Goal: Information Seeking & Learning: Learn about a topic

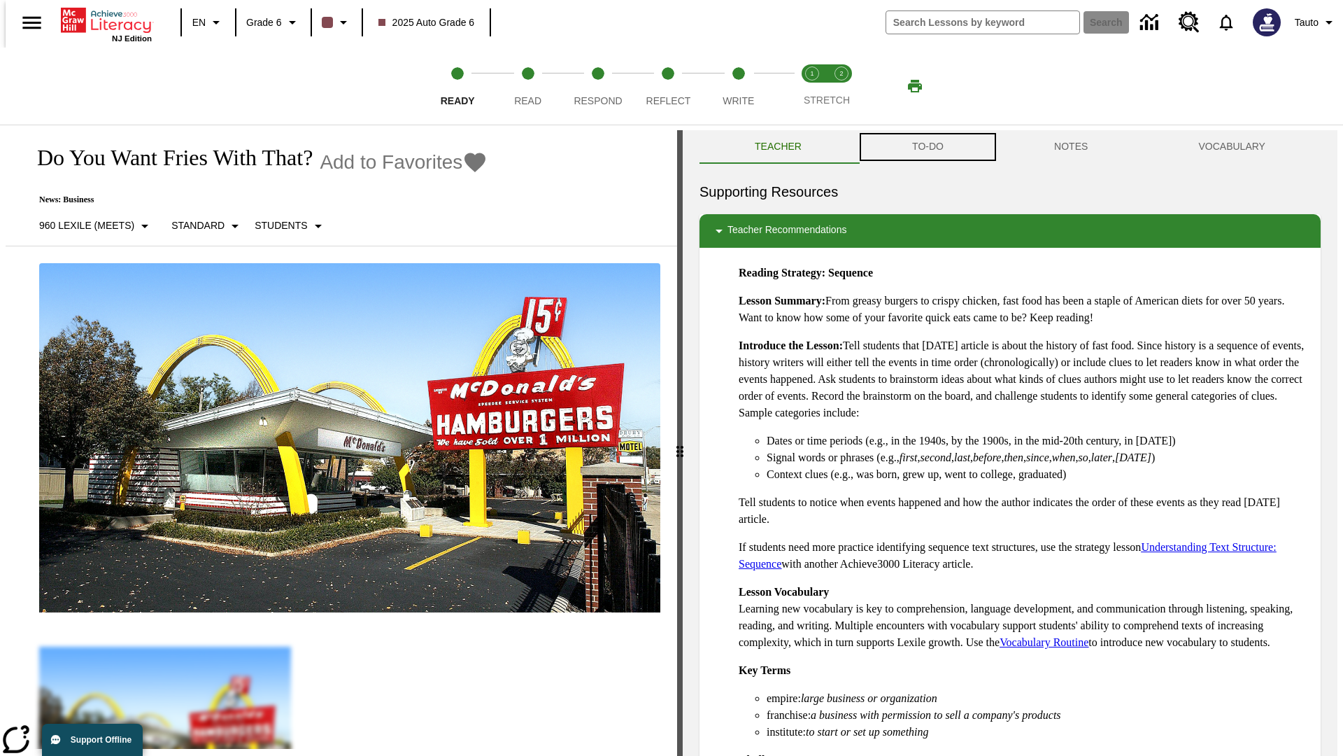
click at [927, 147] on button "TO-DO" at bounding box center [928, 147] width 142 height 34
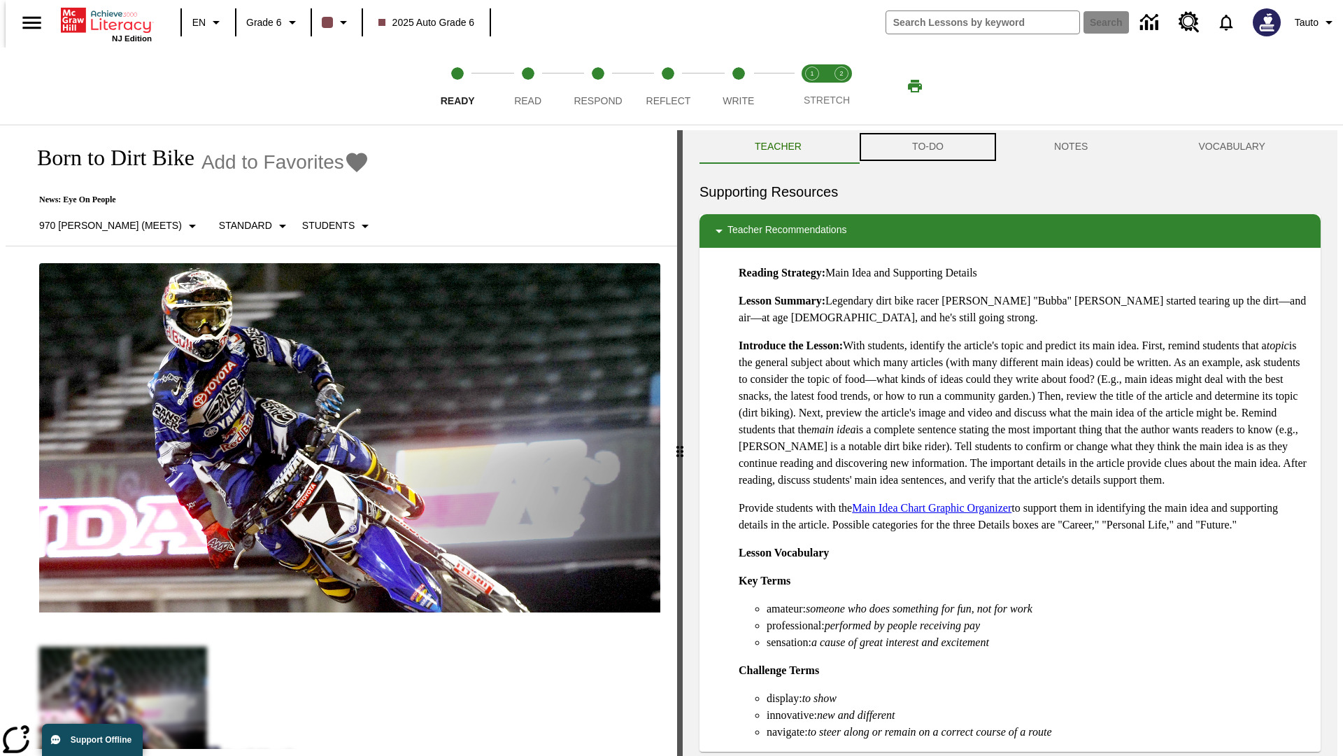
click at [927, 147] on button "TO-DO" at bounding box center [928, 147] width 142 height 34
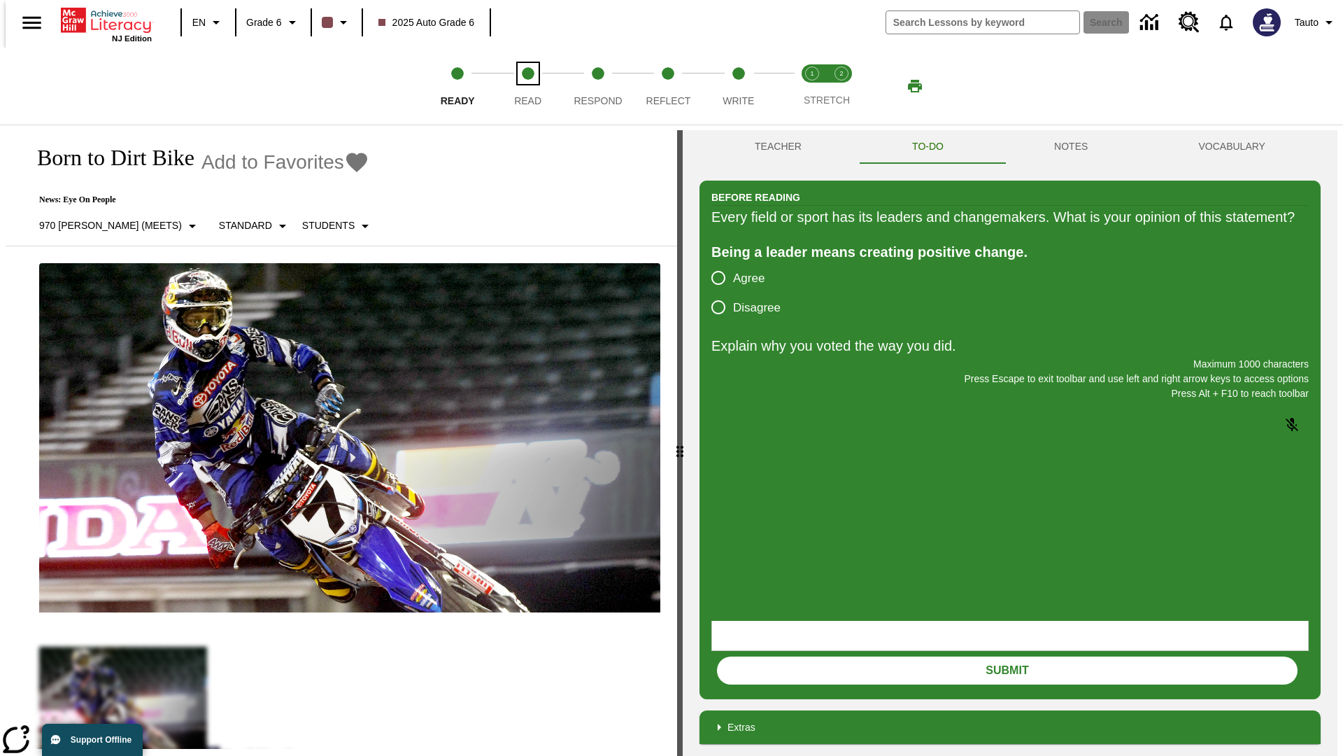
click at [528, 86] on span "Read" at bounding box center [527, 95] width 27 height 25
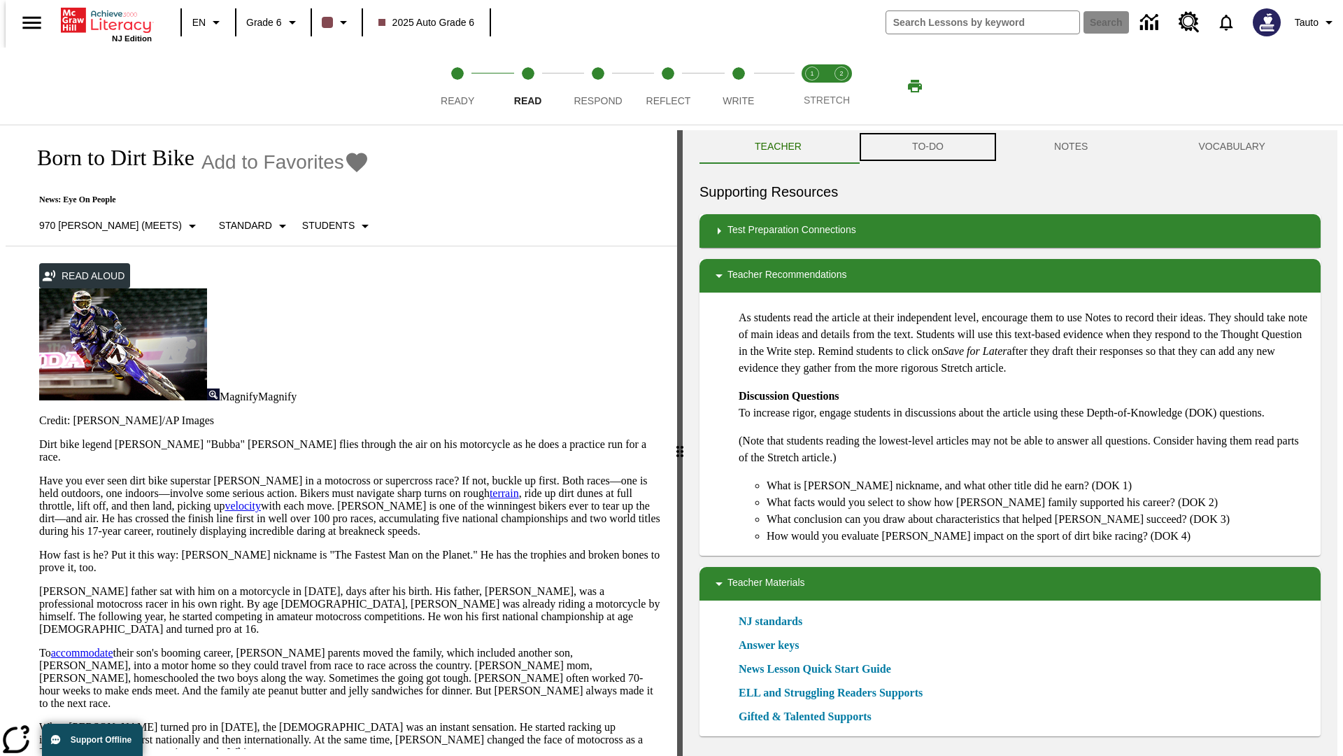
scroll to position [1, 0]
click at [927, 147] on button "TO-DO" at bounding box center [928, 146] width 142 height 34
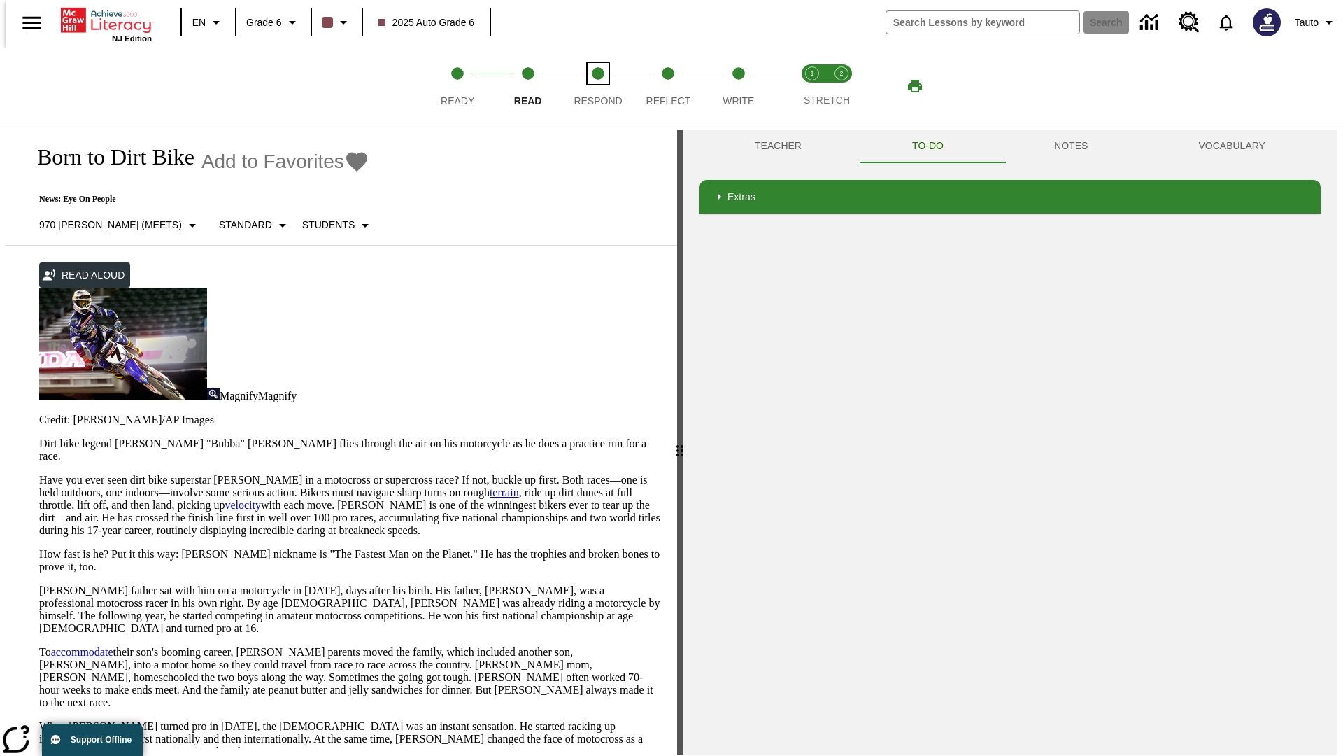
click at [598, 86] on span "Respond" at bounding box center [598, 95] width 48 height 25
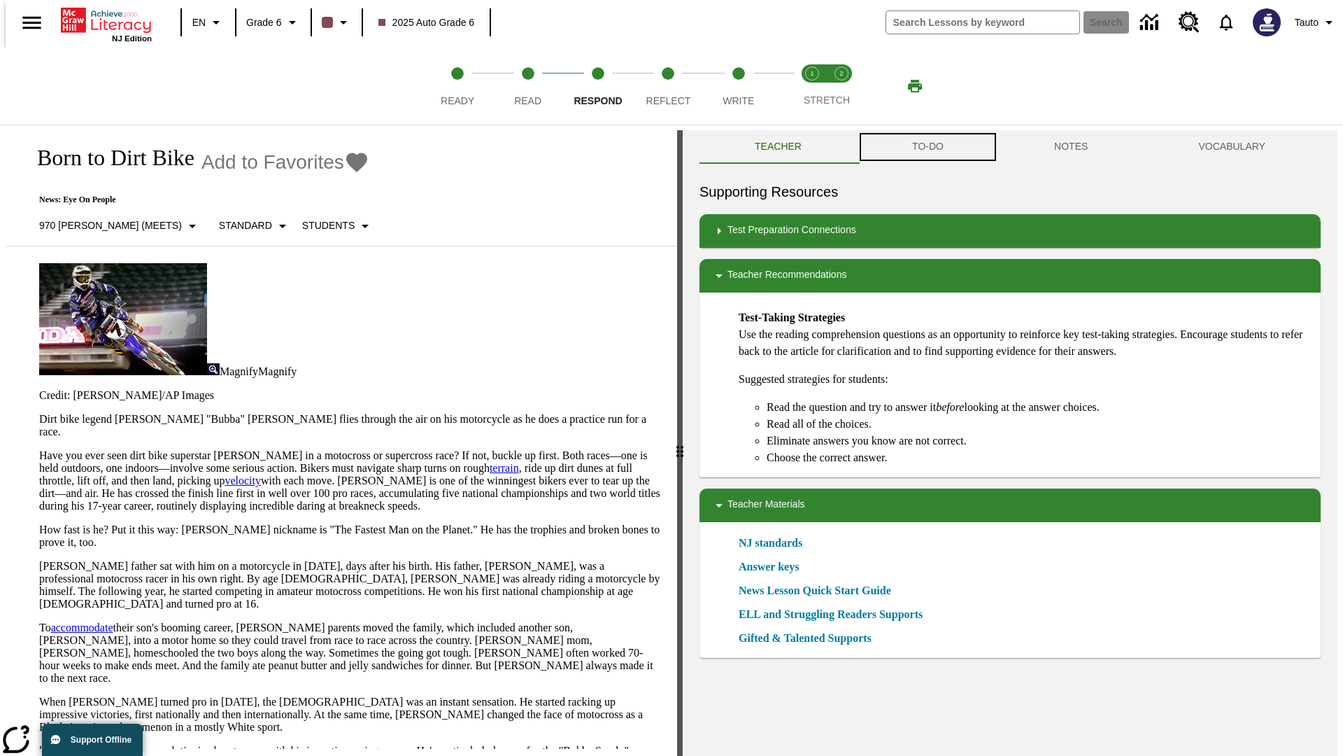
scroll to position [1, 0]
click at [927, 147] on button "TO-DO" at bounding box center [928, 146] width 142 height 34
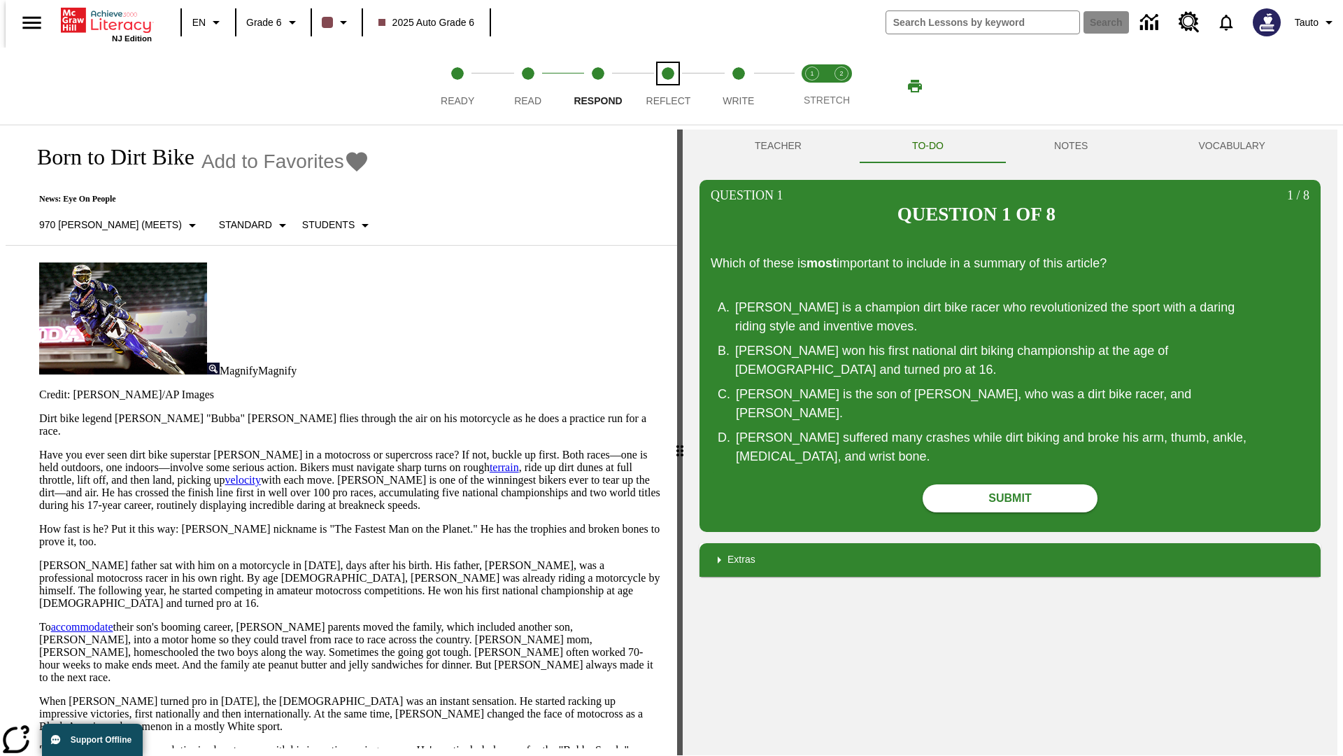
click at [668, 86] on span "Reflect" at bounding box center [669, 95] width 45 height 25
